Goal: Check status: Check status

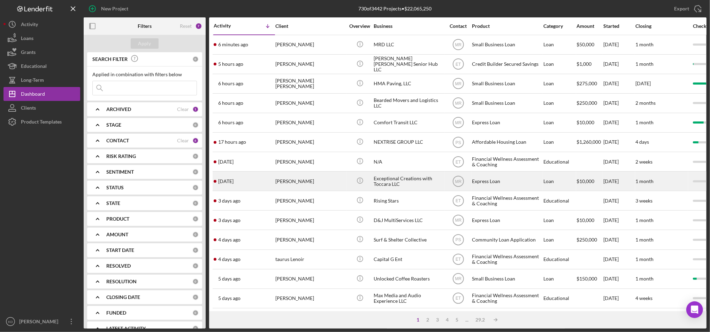
click at [302, 188] on div "[PERSON_NAME]" at bounding box center [310, 181] width 70 height 18
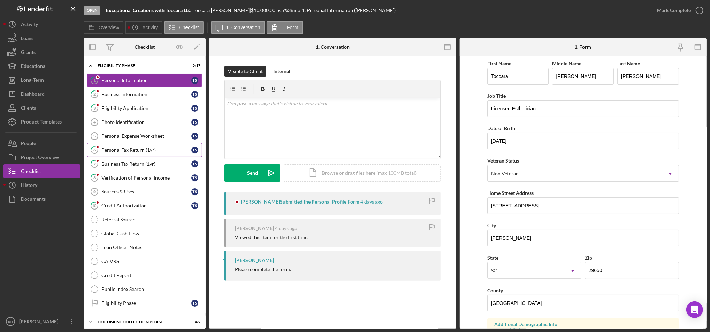
click at [137, 149] on div "Personal Tax Return (1yr)" at bounding box center [146, 150] width 90 height 6
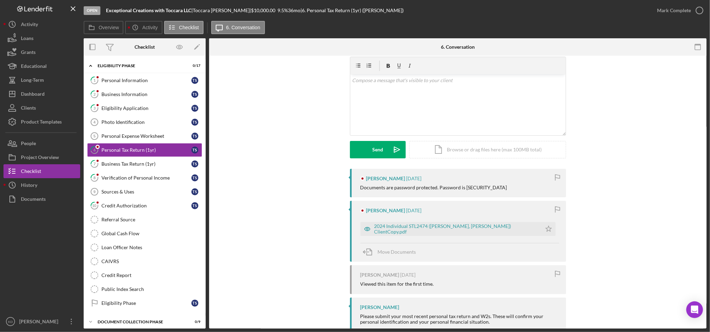
scroll to position [24, 0]
click at [437, 232] on div "2024 Individual STL2474 ([PERSON_NAME], [PERSON_NAME]) ClientCopy.pdf" at bounding box center [450, 229] width 181 height 14
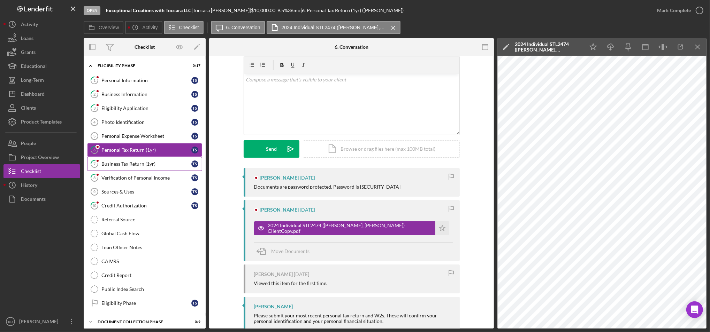
click at [123, 166] on div "Business Tax Return (1yr)" at bounding box center [146, 164] width 90 height 6
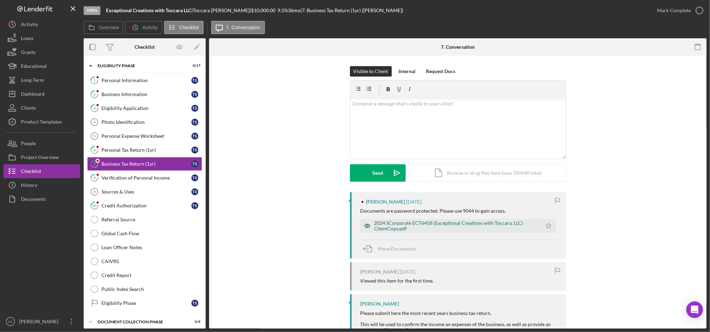
click at [415, 223] on div "2024 SCorporate ECT6458 (Exceptional Creations with Toccara, LLC) ClientCopy.pdf" at bounding box center [456, 226] width 164 height 11
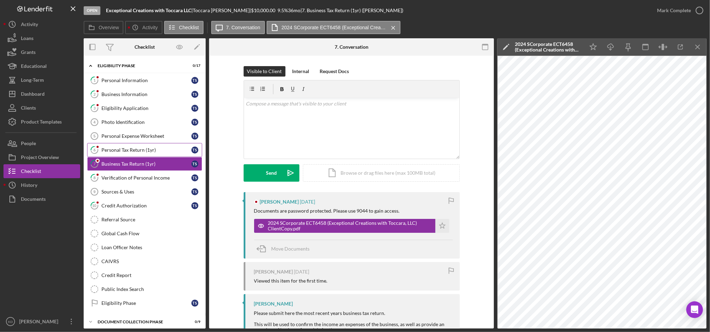
click at [161, 156] on link "6 Personal Tax Return (1yr) T S" at bounding box center [144, 150] width 115 height 14
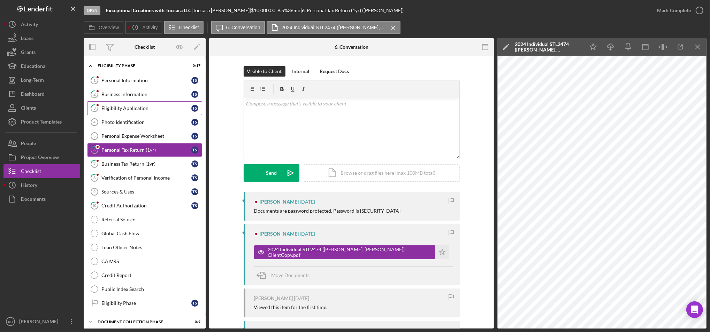
click at [138, 103] on link "3 Eligibility Application T S" at bounding box center [144, 108] width 115 height 14
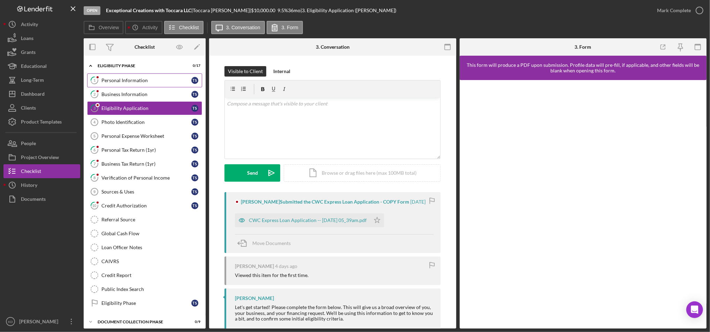
click at [145, 80] on div "Personal Information" at bounding box center [146, 81] width 90 height 6
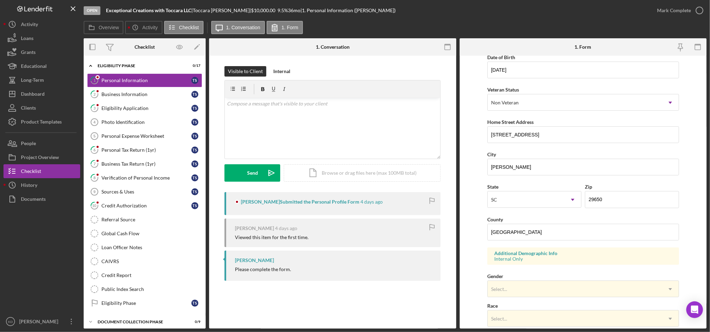
scroll to position [29, 0]
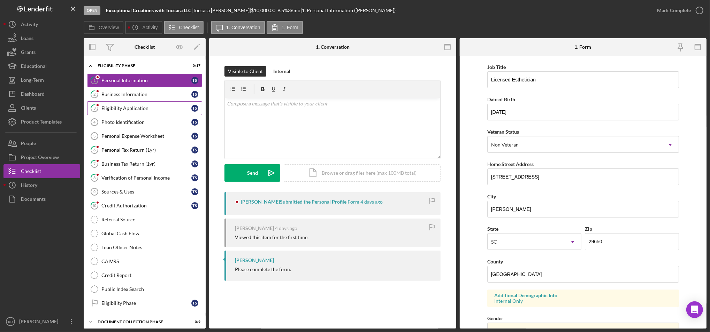
click at [137, 109] on div "Eligibility Application" at bounding box center [146, 109] width 90 height 6
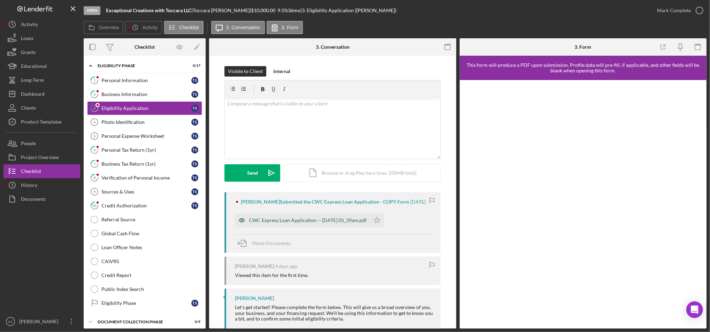
click at [358, 223] on div "CWC Express Loan Application -- [DATE] 05_39am.pdf" at bounding box center [308, 221] width 118 height 6
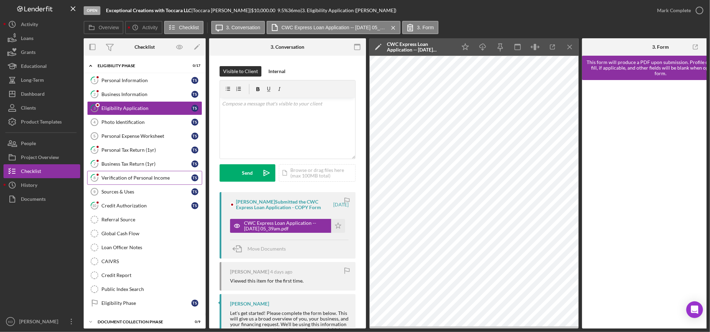
click at [155, 175] on link "8 Verification of Personal Income T S" at bounding box center [144, 178] width 115 height 14
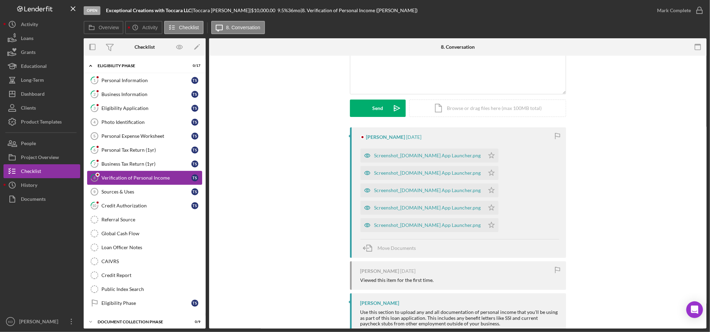
scroll to position [72, 0]
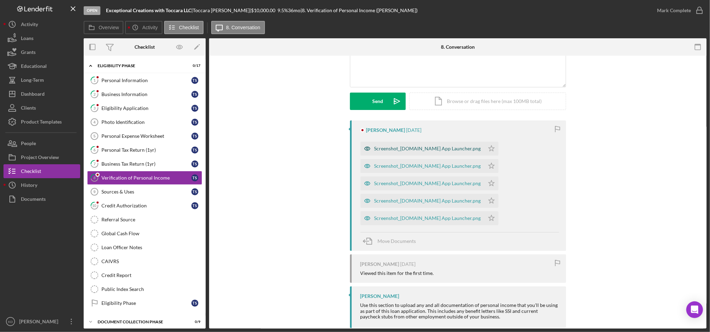
click at [426, 149] on div "Screenshot_[DOMAIN_NAME] App Launcher.png" at bounding box center [427, 149] width 107 height 6
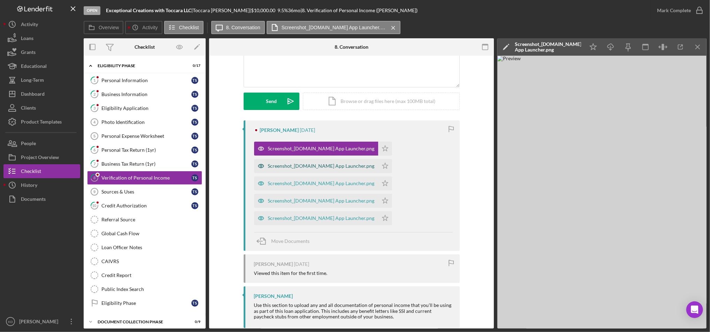
click at [369, 168] on div "Screenshot_[DOMAIN_NAME] App Launcher.png" at bounding box center [321, 166] width 107 height 6
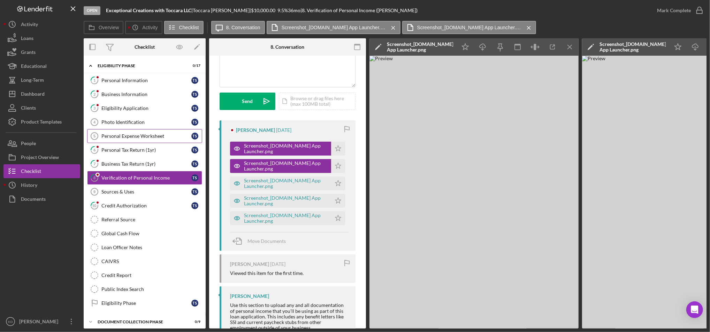
click at [140, 133] on link "Personal Expense Worksheet 5 Personal Expense Worksheet T S" at bounding box center [144, 136] width 115 height 14
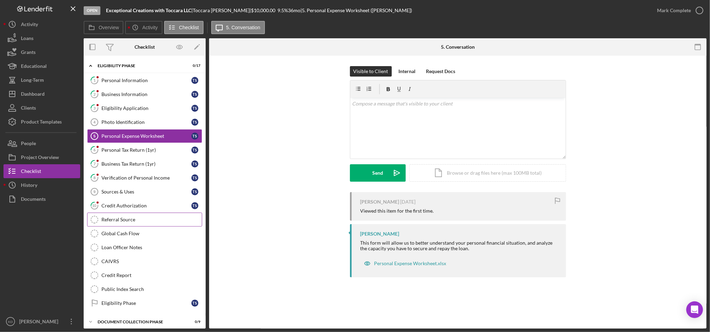
scroll to position [36, 0]
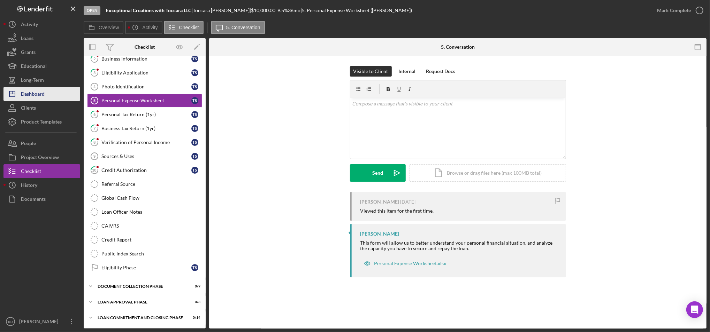
click at [37, 96] on div "Dashboard" at bounding box center [33, 95] width 24 height 16
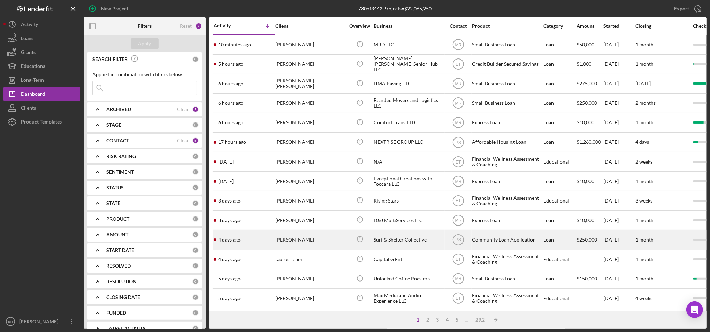
click at [318, 240] on div "[PERSON_NAME]" at bounding box center [310, 240] width 70 height 18
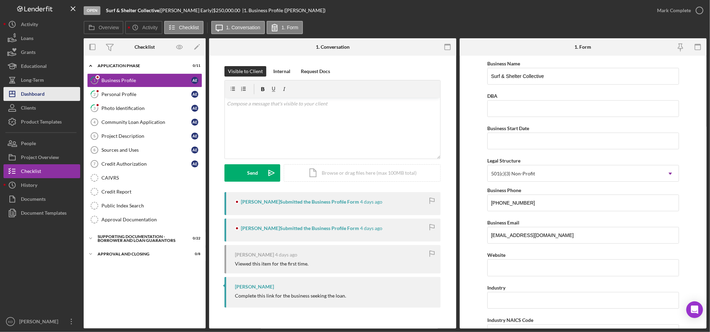
click at [58, 92] on button "Icon/Dashboard Dashboard" at bounding box center [41, 94] width 77 height 14
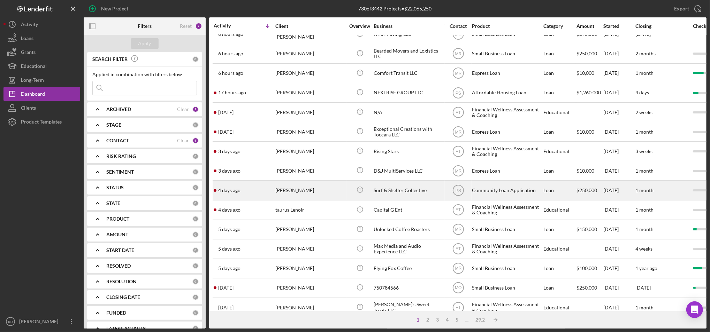
scroll to position [50, 0]
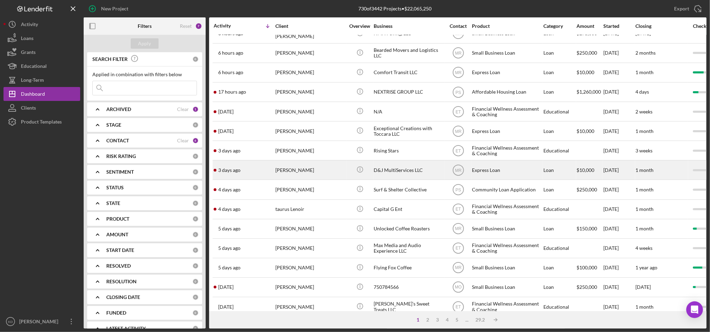
click at [295, 176] on div "[PERSON_NAME]" at bounding box center [310, 170] width 70 height 18
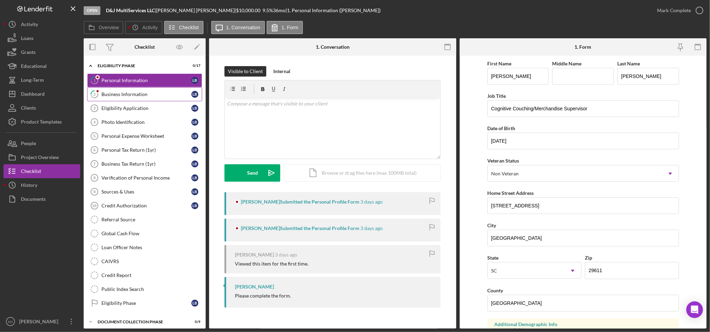
click at [134, 87] on link "2 Business Information L B" at bounding box center [144, 94] width 115 height 14
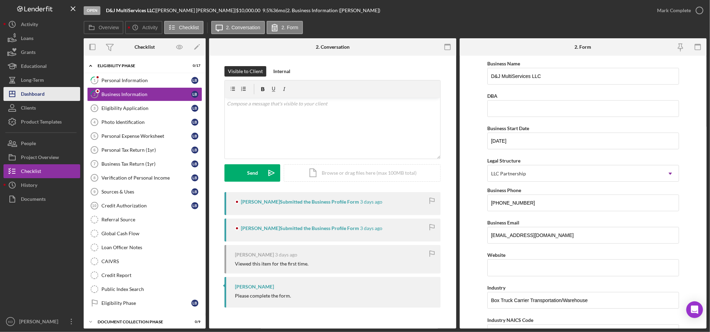
click at [50, 91] on button "Icon/Dashboard Dashboard" at bounding box center [41, 94] width 77 height 14
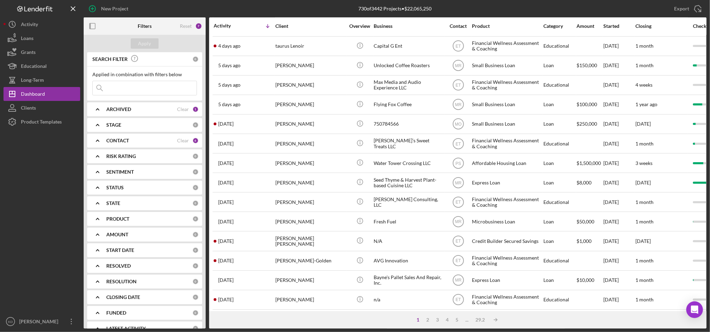
scroll to position [214, 0]
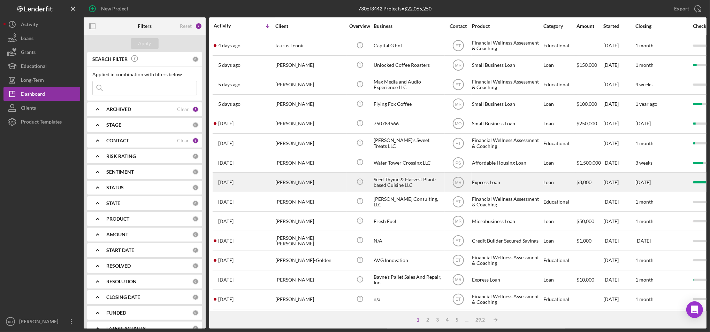
click at [396, 179] on div "Seed Thyme & Harvest Plant-based Cuisine LLC" at bounding box center [408, 182] width 70 height 18
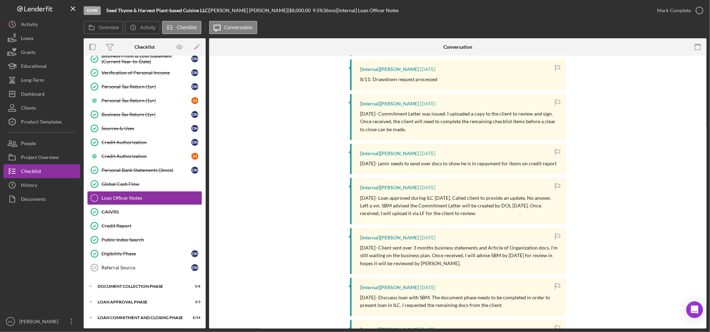
scroll to position [312, 0]
